Goal: Transaction & Acquisition: Purchase product/service

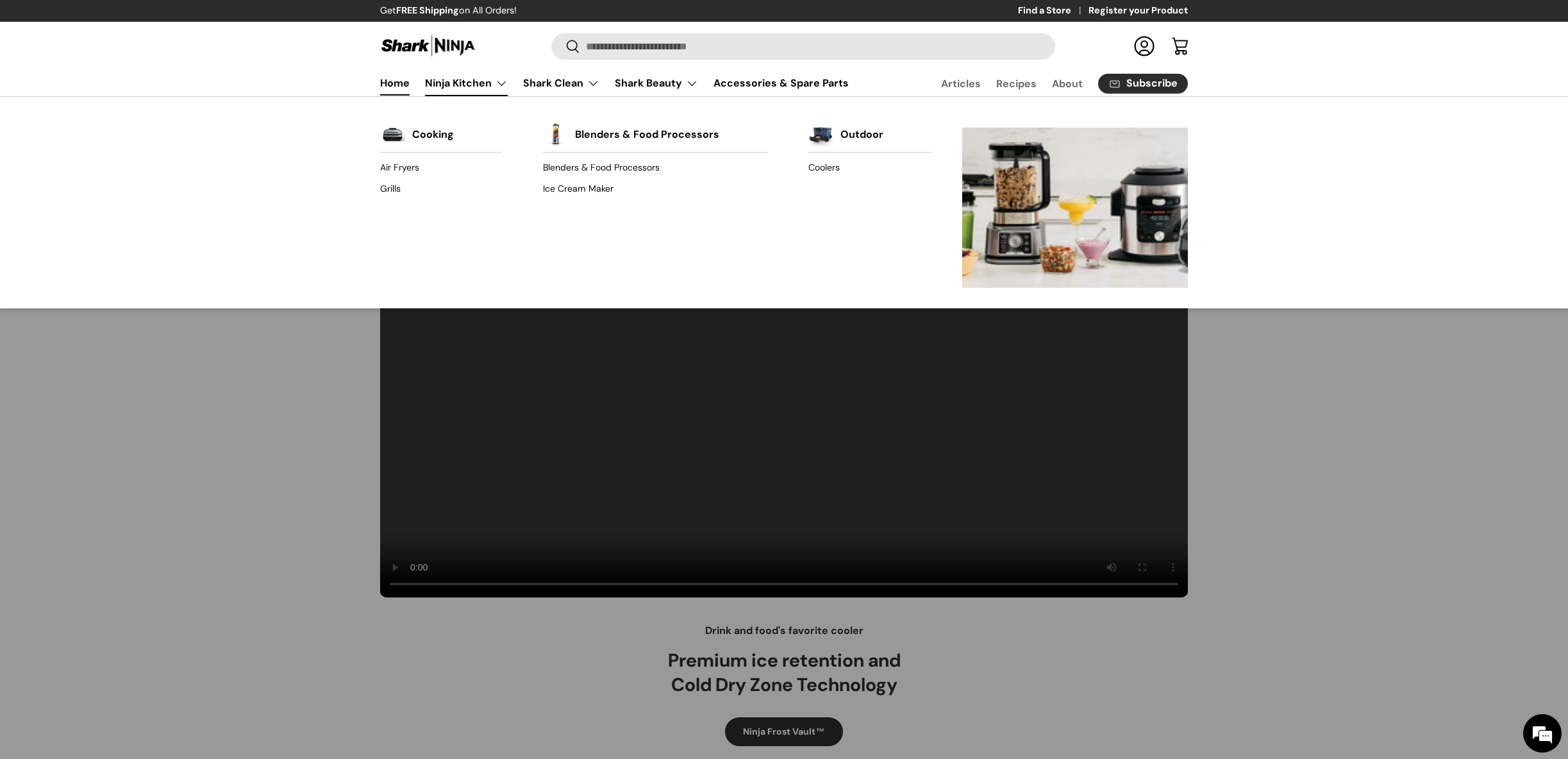
click at [480, 78] on link "Ninja Kitchen" at bounding box center [466, 83] width 82 height 26
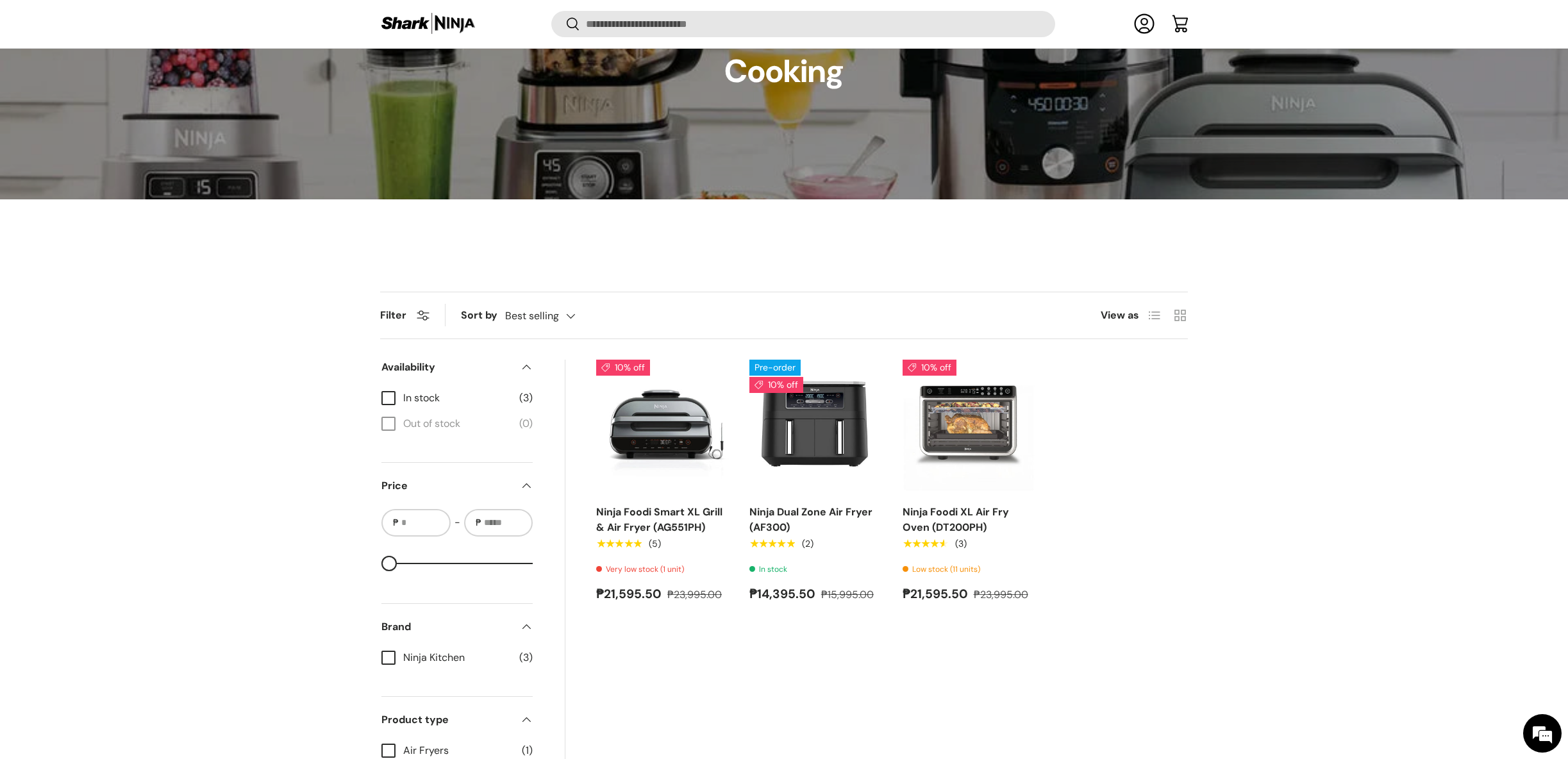
scroll to position [191, 0]
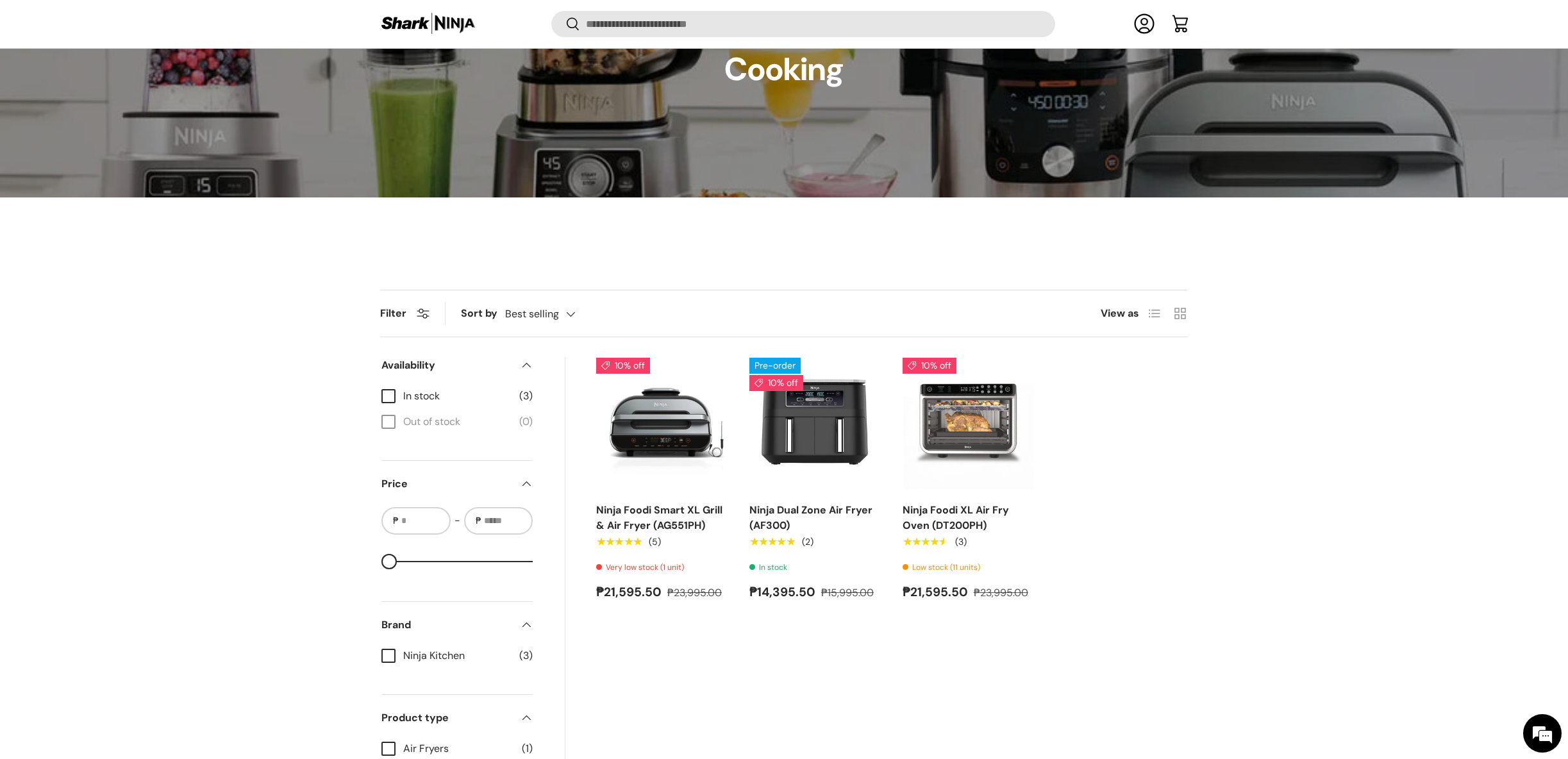
click at [1365, 461] on div "Filter Filter & Sort Sort by Best selling Featured Best selling Alphabetically,…" at bounding box center [784, 579] width 1568 height 579
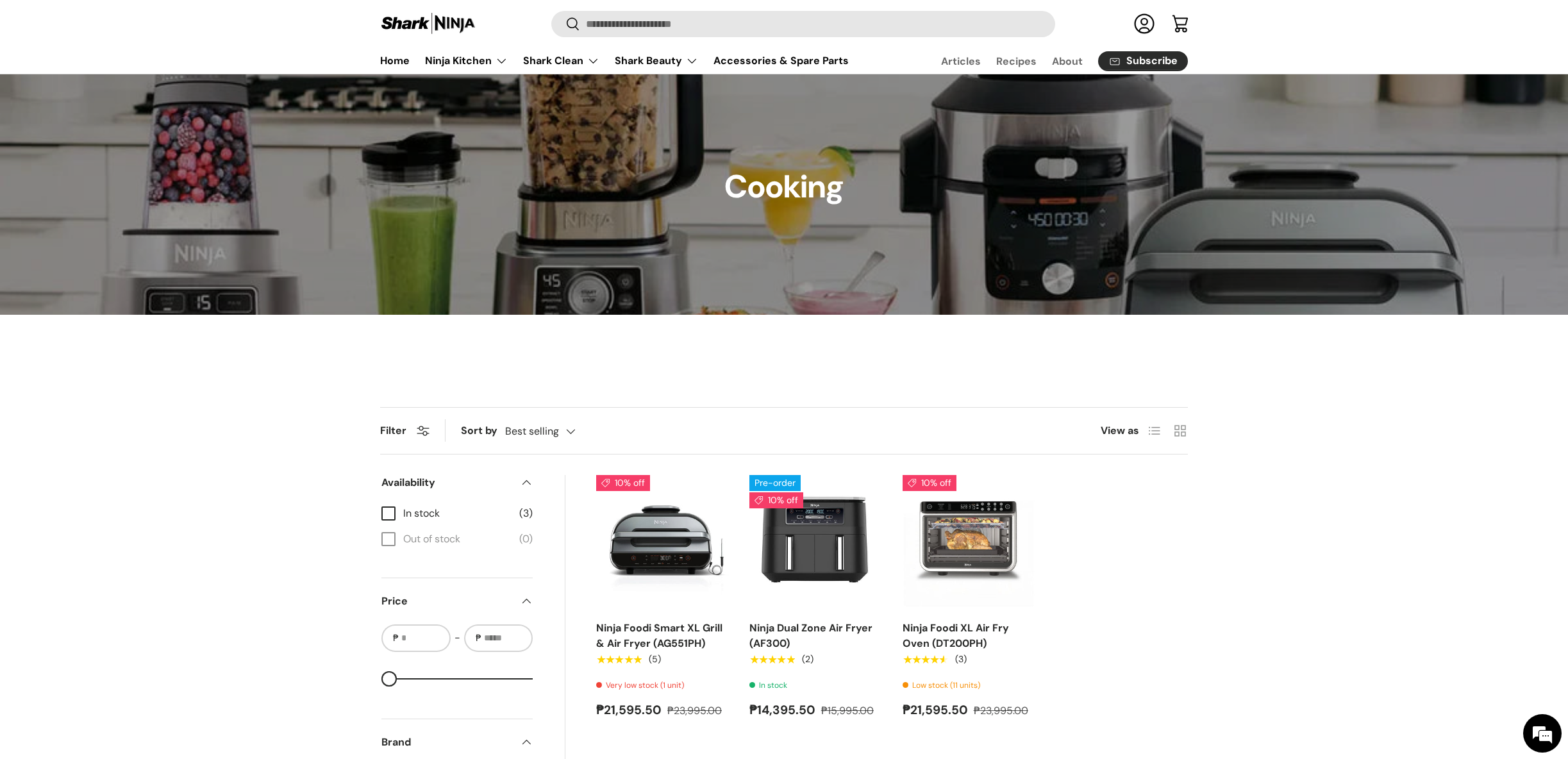
scroll to position [75, 0]
click at [940, 0] on store-header "Search Search Reset Log in Cart Menu Home Ninja Kitchen Back Ninja Kitchen Cook…" at bounding box center [784, 37] width 1568 height 75
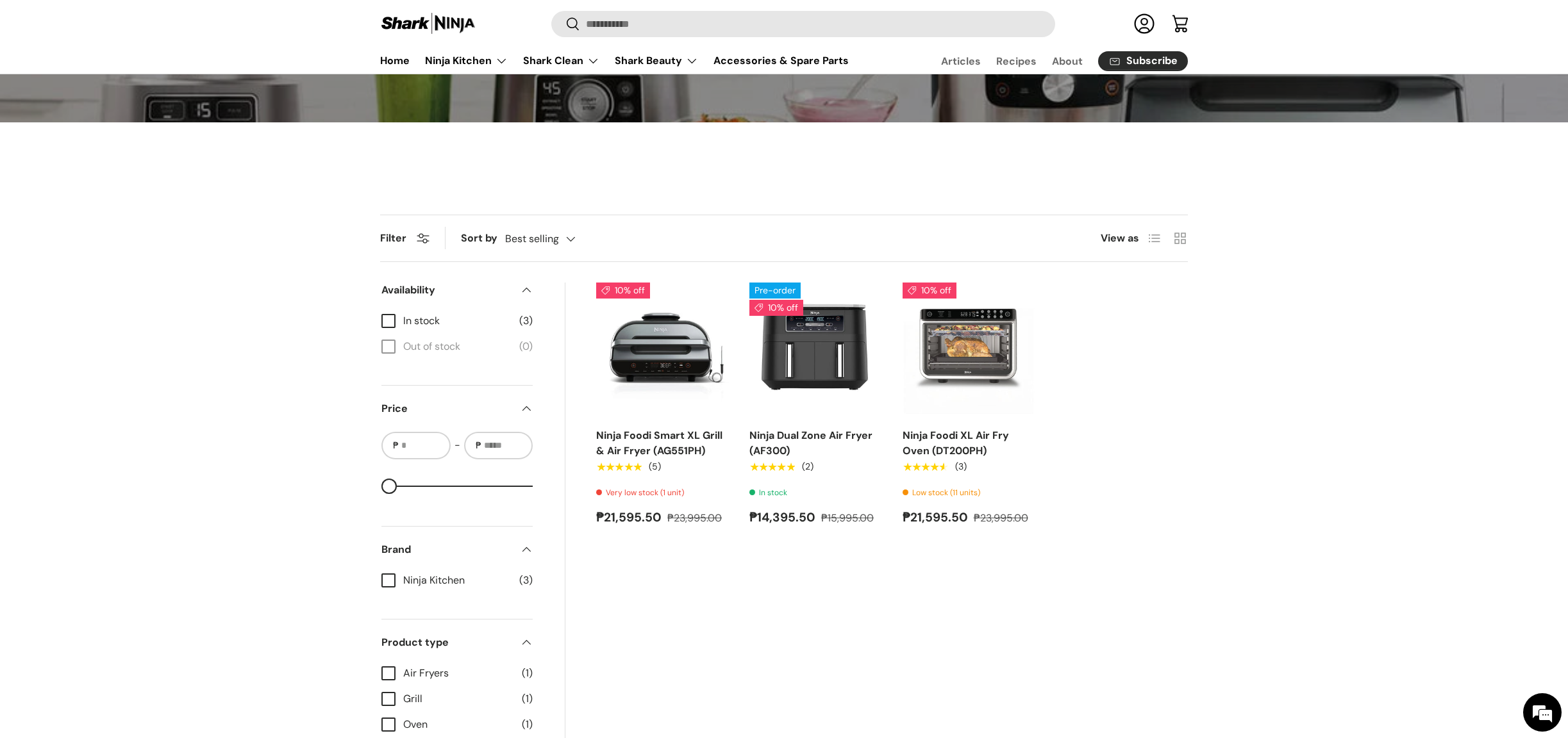
scroll to position [265, 0]
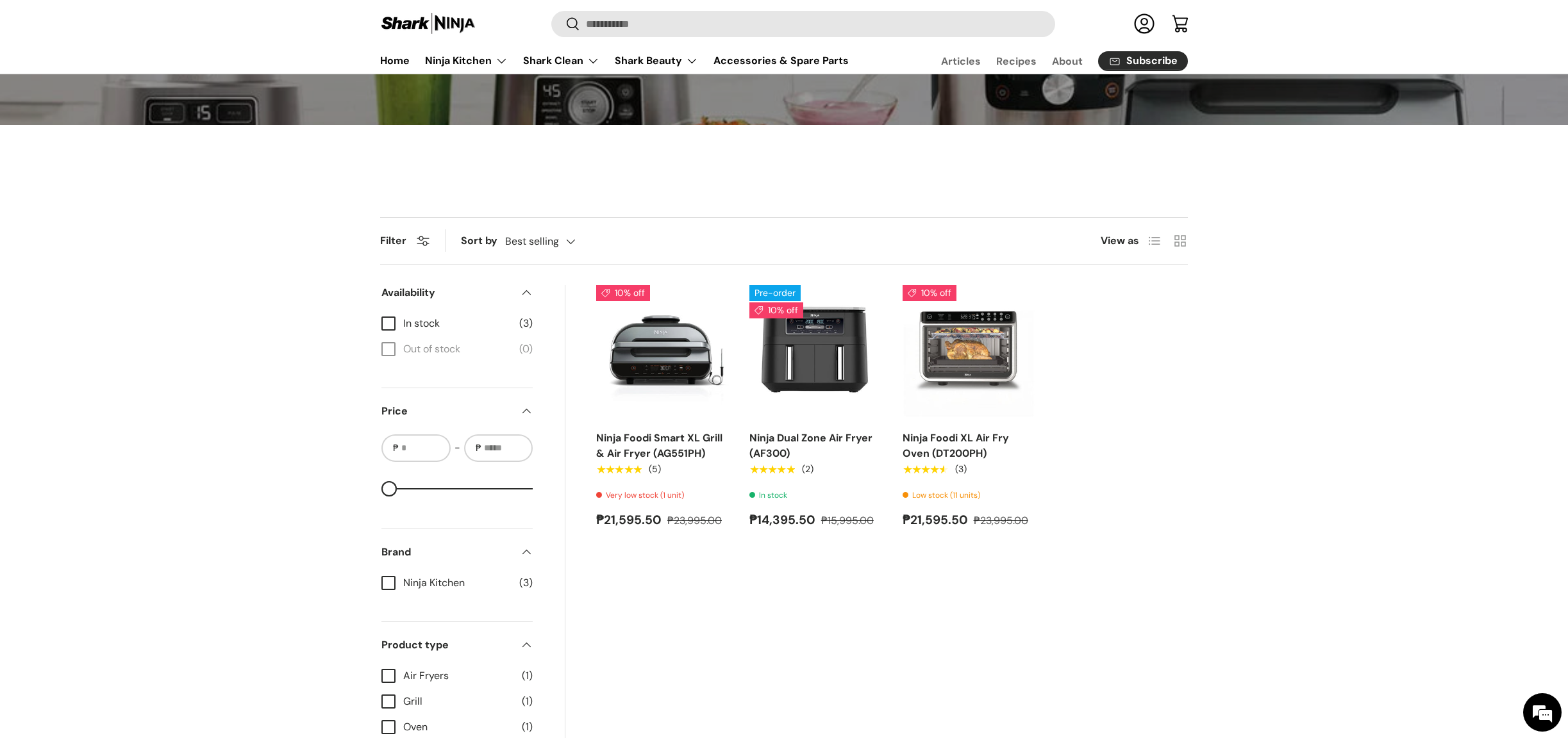
click at [1298, 509] on div "Filter Filter & Sort Sort by Best selling Featured Best selling Alphabetically,…" at bounding box center [784, 507] width 1568 height 579
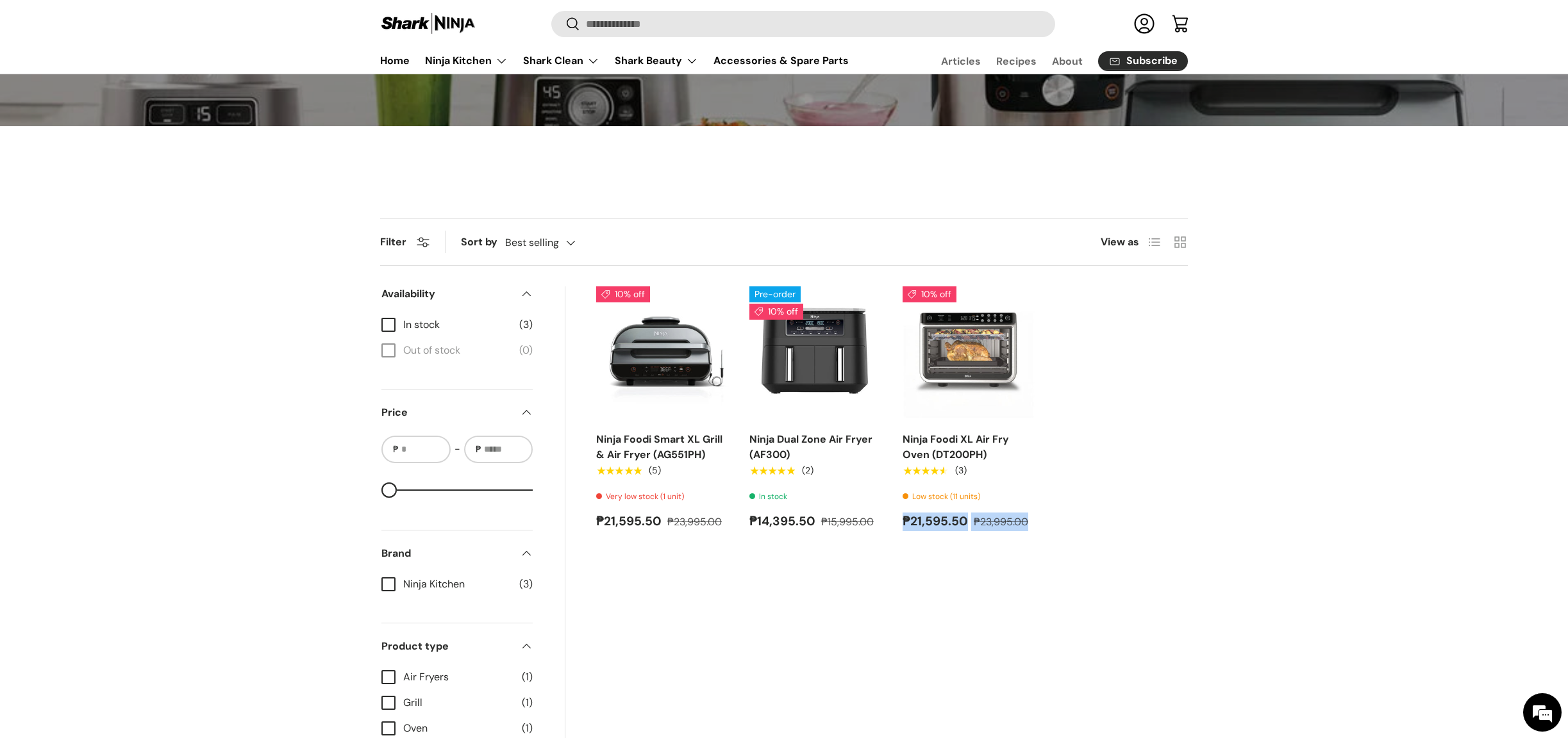
click at [1298, 509] on div "Filter Filter & Sort Sort by Best selling Featured Best selling Alphabetically,…" at bounding box center [784, 508] width 1568 height 579
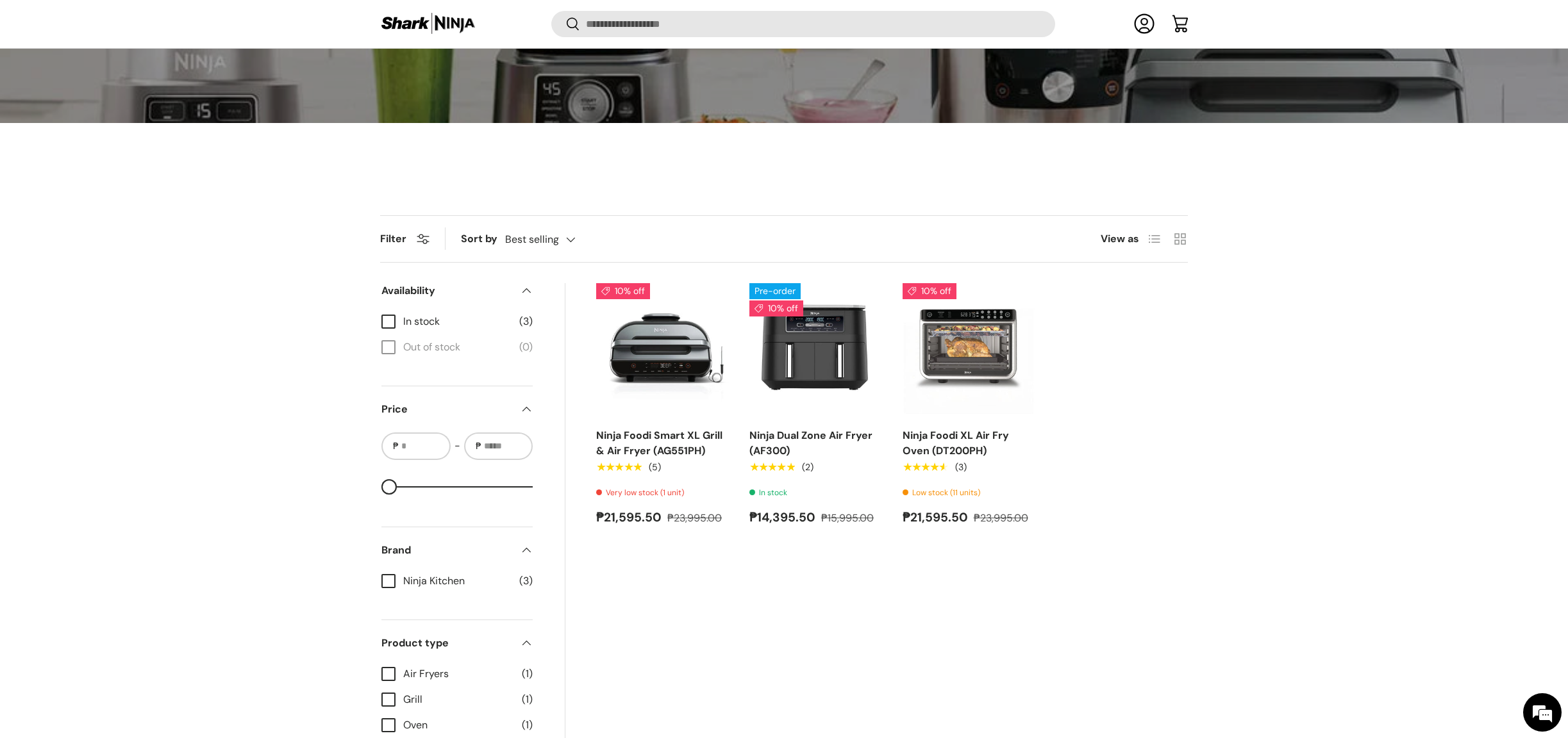
click at [1330, 369] on div "Filter Filter & Sort Sort by Best selling Featured Best selling Alphabetically,…" at bounding box center [784, 504] width 1568 height 579
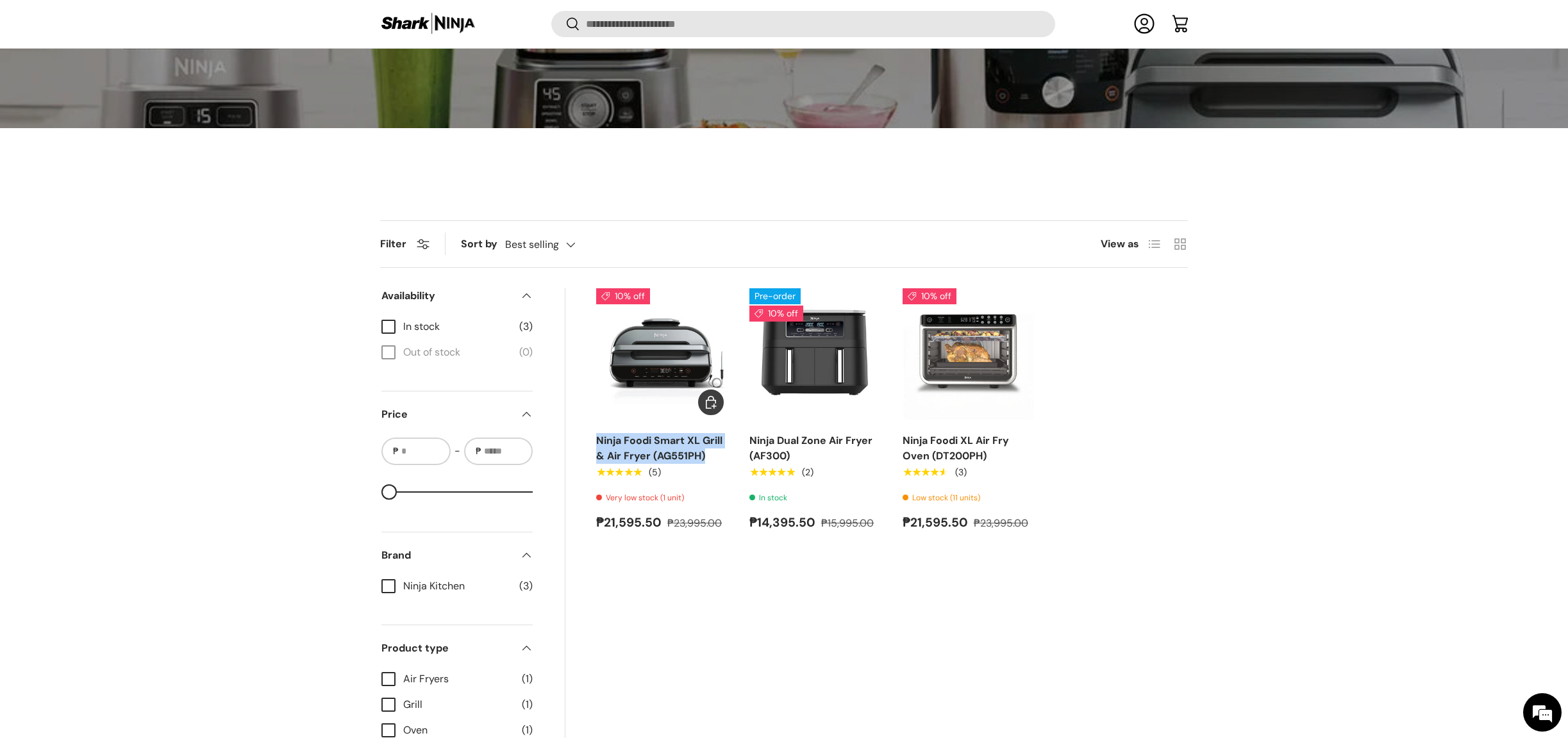
drag, startPoint x: 586, startPoint y: 439, endPoint x: 710, endPoint y: 456, distance: 125.2
click at [710, 457] on custom-pagination "Filters Filter & Sort Close Applied Filters Clear all Sort by Featured Best sel…" at bounding box center [784, 544] width 808 height 512
copy link "Ninja Foodi Smart XL Grill & Air Fryer (AG551PH)"
drag, startPoint x: 1263, startPoint y: 352, endPoint x: 1096, endPoint y: 21, distance: 370.7
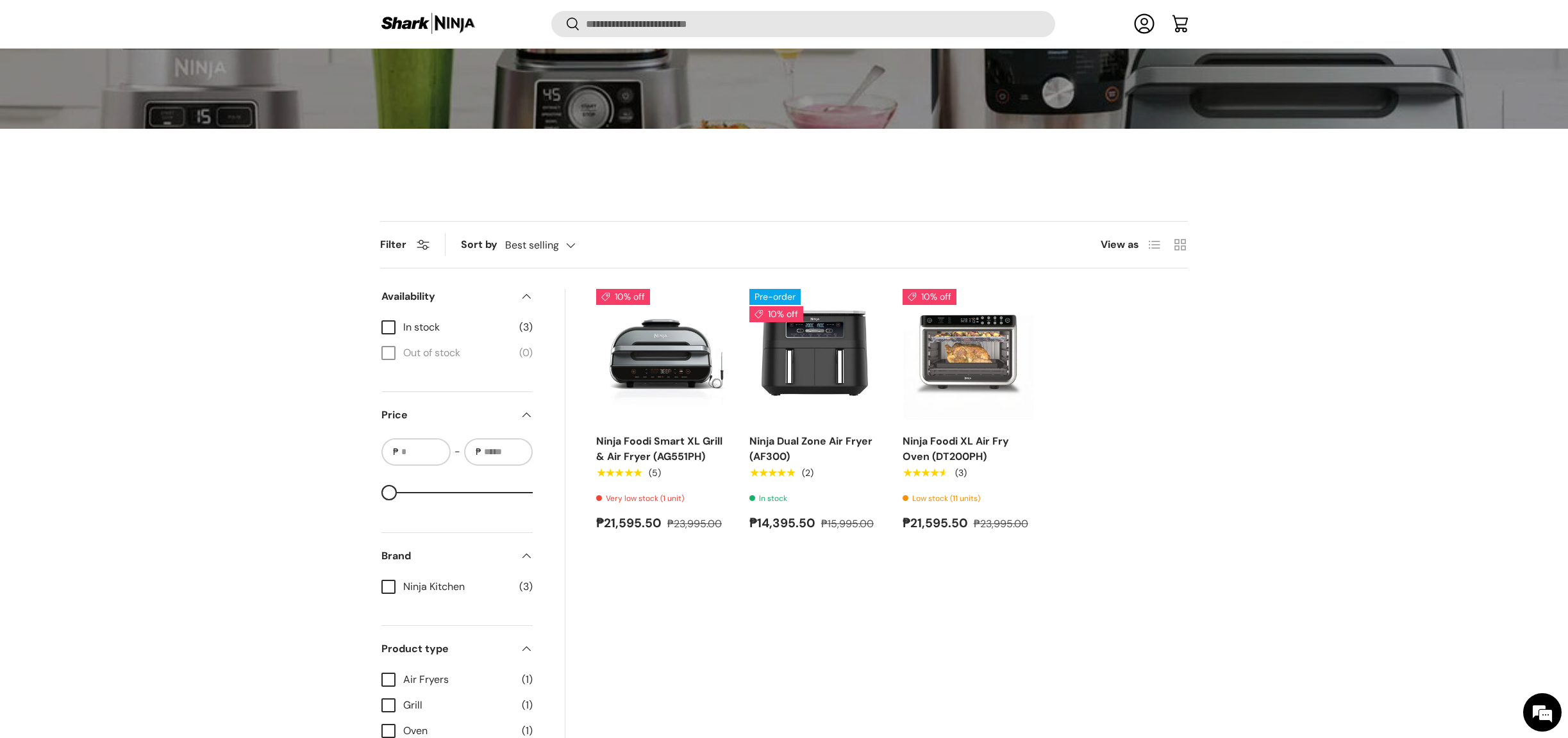
click at [1250, 345] on div "Filter Filter & Sort Sort by Best selling Featured Best selling Alphabetically,…" at bounding box center [784, 510] width 1568 height 579
